Goal: Use online tool/utility: Utilize a website feature to perform a specific function

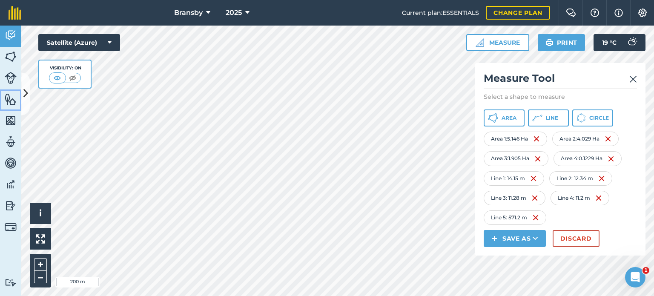
click at [9, 99] on img at bounding box center [11, 99] width 12 height 13
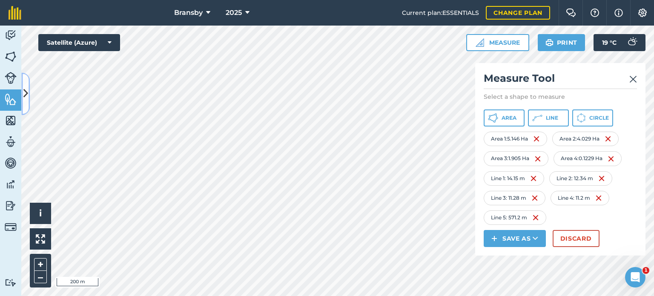
click at [24, 90] on icon at bounding box center [25, 93] width 5 height 15
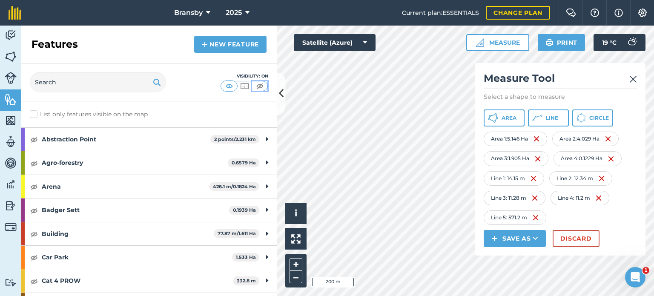
click at [256, 85] on img at bounding box center [259, 86] width 11 height 9
click at [279, 91] on icon at bounding box center [281, 93] width 5 height 15
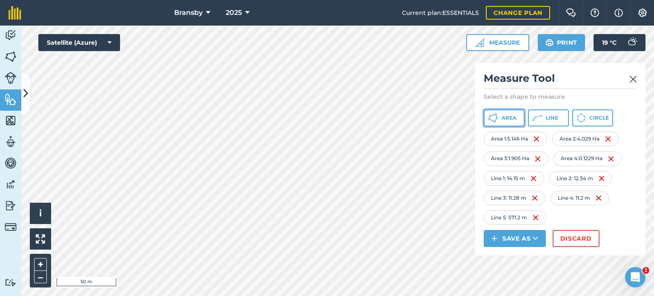
click at [510, 121] on span "Area" at bounding box center [508, 117] width 15 height 7
click at [321, 14] on div "Bransby 2025 Current plan : ESSENTIALS Change plan Farm Chat Help Info Settings…" at bounding box center [327, 148] width 654 height 296
click at [310, 17] on div "Bransby 2025 Current plan : ESSENTIALS Change plan Farm Chat Help Info Settings…" at bounding box center [327, 148] width 654 height 296
click at [300, 0] on html "Bransby 2025 Current plan : ESSENTIALS Change plan Farm Chat Help Info Settings…" at bounding box center [327, 148] width 654 height 296
click at [500, 117] on button "Area" at bounding box center [503, 117] width 41 height 17
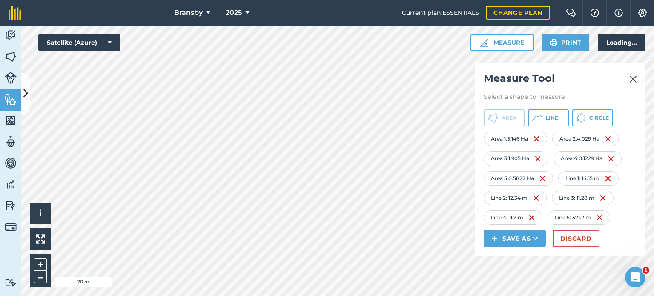
click at [309, 0] on html "Bransby 2025 Current plan : ESSENTIALS Change plan Farm Chat Help Info Settings…" at bounding box center [327, 148] width 654 height 296
click at [333, 0] on html "Bransby 2025 Current plan : ESSENTIALS Change plan Farm Chat Help Info Settings…" at bounding box center [327, 148] width 654 height 296
click at [517, 211] on div "Click to start drawing i © 2025 TomTom, Microsoft 20 m + – Satellite (Azure) Me…" at bounding box center [337, 161] width 632 height 270
click at [280, 295] on html "Bransby 2025 Current plan : ESSENTIALS Change plan Farm Chat Help Info Settings…" at bounding box center [327, 148] width 654 height 296
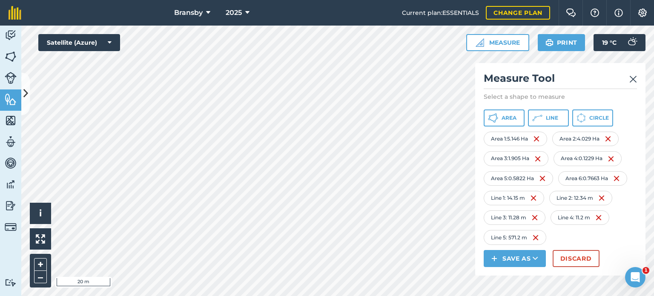
click at [514, 243] on div "Click to start drawing i © 2025 TomTom, Microsoft 20 m + – Satellite (Azure) Me…" at bounding box center [337, 161] width 632 height 270
click at [42, 279] on button "–" at bounding box center [40, 277] width 13 height 12
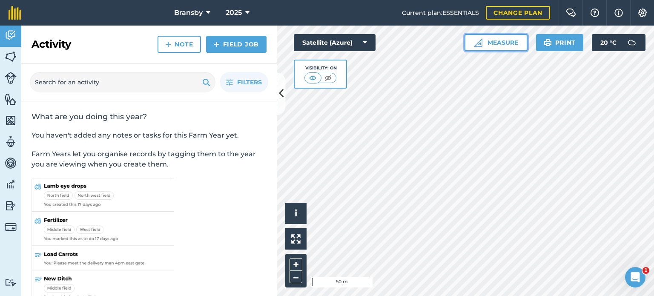
click at [492, 49] on button "Measure" at bounding box center [495, 42] width 63 height 17
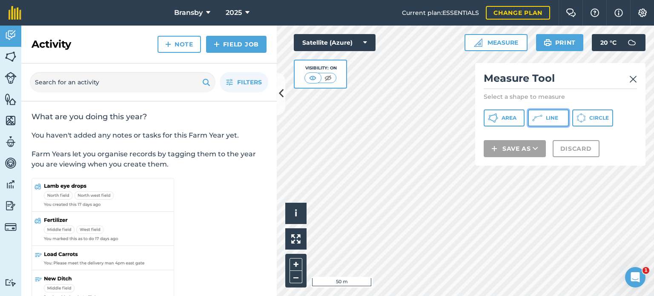
click at [543, 115] on button "Line" at bounding box center [548, 117] width 41 height 17
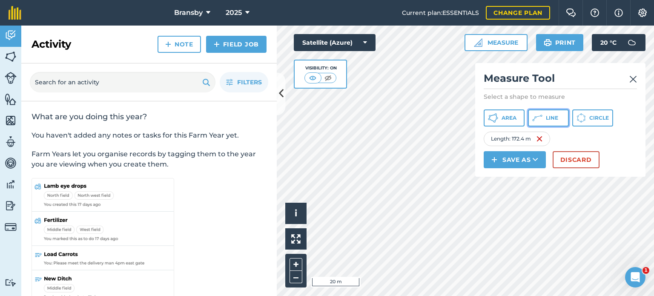
click at [541, 117] on icon at bounding box center [537, 118] width 10 height 10
click at [549, 119] on span "Line" at bounding box center [552, 117] width 12 height 7
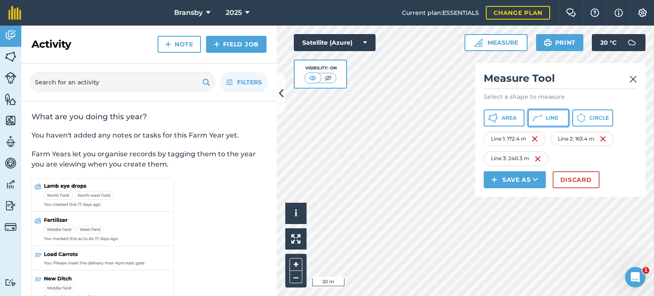
click at [530, 121] on button "Line" at bounding box center [548, 117] width 41 height 17
click at [537, 119] on icon at bounding box center [537, 118] width 10 height 10
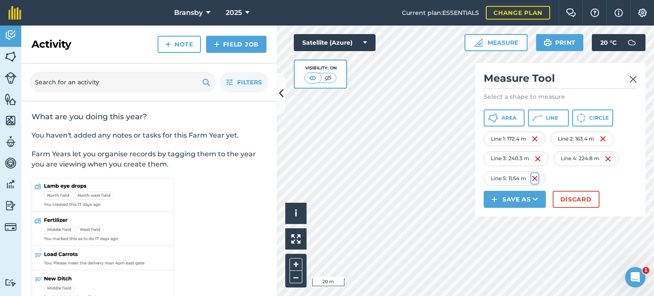
click at [534, 177] on img at bounding box center [534, 178] width 7 height 10
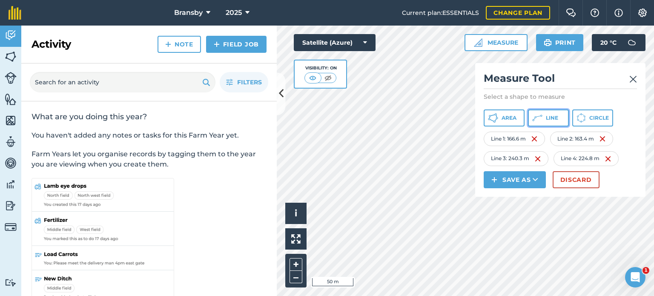
click at [537, 121] on icon at bounding box center [537, 118] width 10 height 10
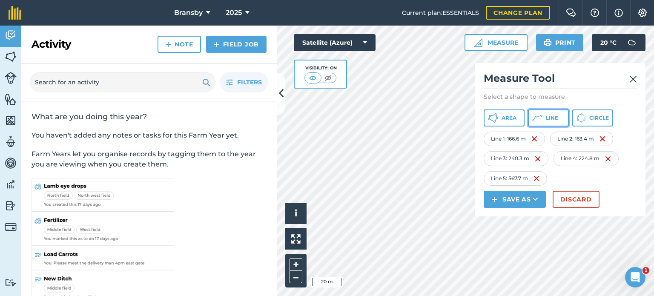
click at [558, 118] on button "Line" at bounding box center [548, 117] width 41 height 17
click at [554, 125] on button "Line" at bounding box center [548, 117] width 41 height 17
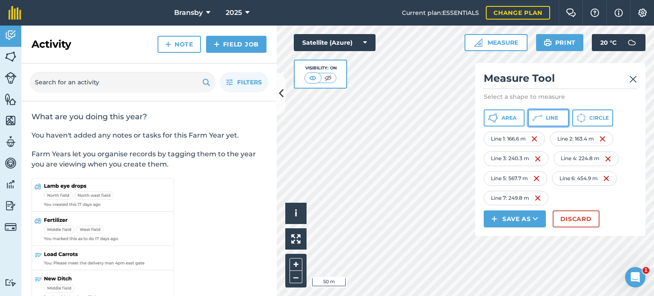
click at [538, 121] on icon at bounding box center [537, 118] width 10 height 10
click at [604, 198] on img at bounding box center [601, 198] width 7 height 10
click at [535, 121] on icon at bounding box center [537, 118] width 10 height 10
click at [279, 86] on button at bounding box center [281, 93] width 9 height 43
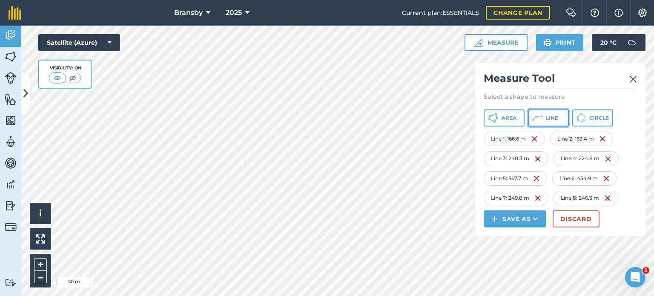
click at [540, 119] on icon at bounding box center [537, 118] width 10 height 10
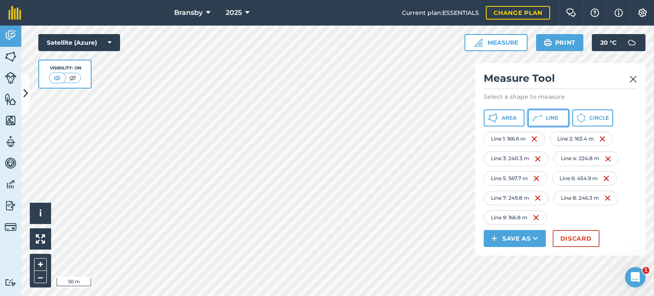
click at [547, 123] on button "Line" at bounding box center [548, 117] width 41 height 17
click at [543, 117] on button "Line" at bounding box center [548, 117] width 41 height 17
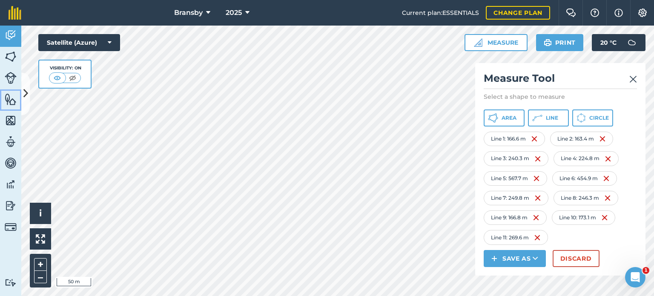
click at [3, 97] on link "Features" at bounding box center [10, 99] width 21 height 21
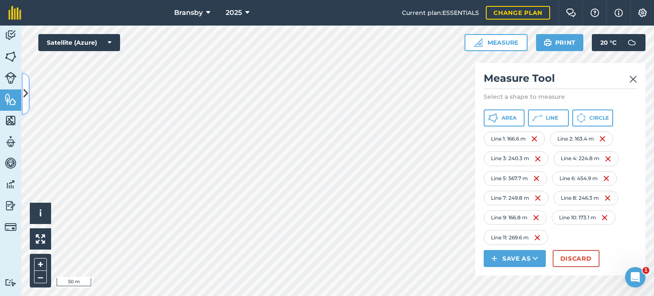
click at [23, 97] on button at bounding box center [25, 93] width 9 height 43
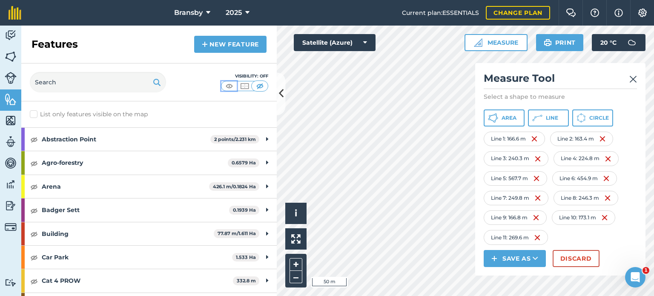
click at [229, 87] on img at bounding box center [229, 86] width 11 height 9
click at [281, 88] on icon at bounding box center [281, 93] width 5 height 15
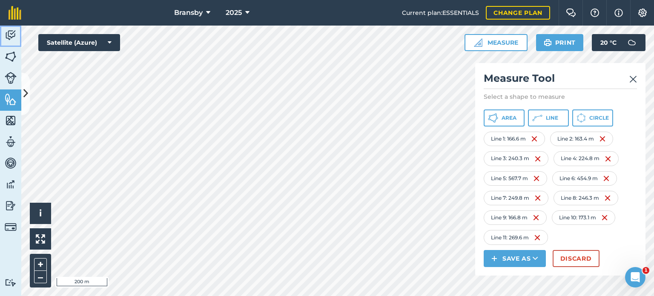
click at [9, 28] on link "Activity" at bounding box center [10, 36] width 21 height 21
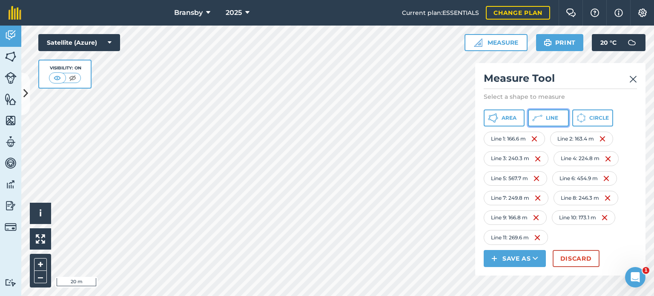
click at [557, 116] on span "Line" at bounding box center [552, 117] width 12 height 7
click at [517, 120] on button "Area" at bounding box center [503, 117] width 41 height 17
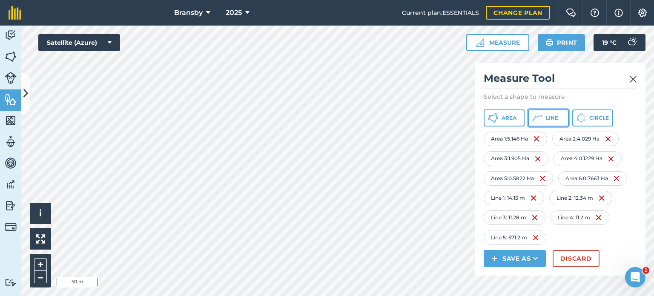
click at [541, 119] on icon at bounding box center [537, 118] width 10 height 10
click at [507, 121] on span "Area" at bounding box center [508, 117] width 15 height 7
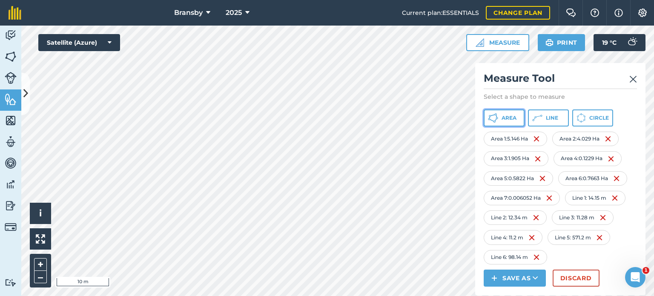
click at [506, 119] on span "Area" at bounding box center [508, 117] width 15 height 7
click at [500, 121] on button "Area" at bounding box center [503, 117] width 41 height 17
